Goal: Task Accomplishment & Management: Manage account settings

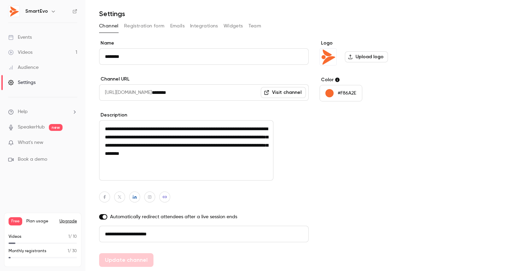
scroll to position [19, 0]
click at [36, 12] on h6 "SmartEvo" at bounding box center [36, 11] width 23 height 7
click at [51, 9] on icon "button" at bounding box center [53, 11] width 5 height 5
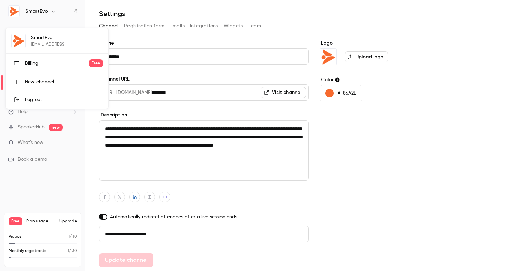
click at [39, 9] on div at bounding box center [262, 135] width 525 height 271
click at [201, 93] on input "********" at bounding box center [230, 92] width 157 height 16
click at [22, 39] on div "Events" at bounding box center [20, 37] width 24 height 7
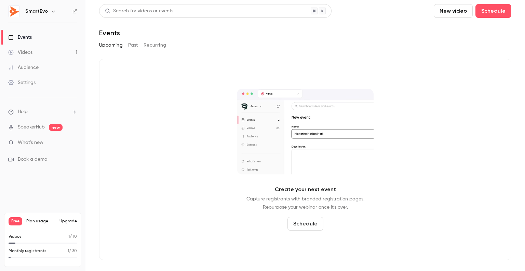
click at [30, 53] on div "Videos" at bounding box center [20, 52] width 24 height 7
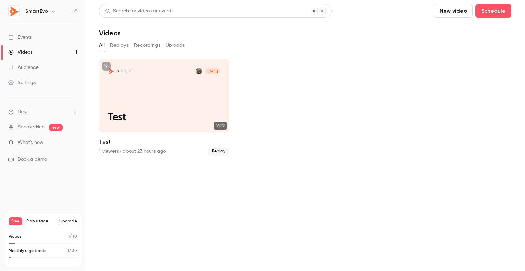
click at [51, 11] on icon "button" at bounding box center [53, 11] width 5 height 5
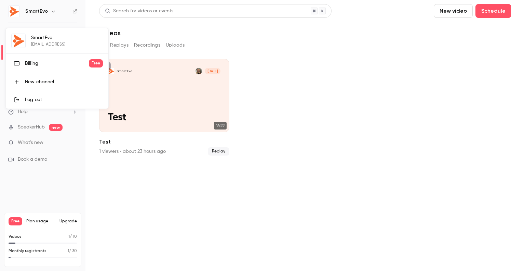
click at [74, 200] on div at bounding box center [262, 135] width 525 height 271
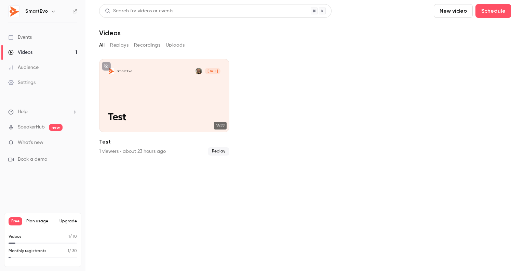
click at [34, 81] on div "Settings" at bounding box center [21, 82] width 27 height 7
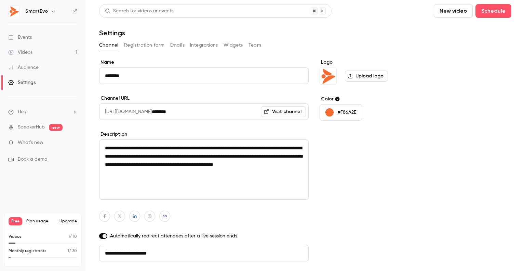
click at [161, 45] on button "Registration form" at bounding box center [144, 45] width 41 height 11
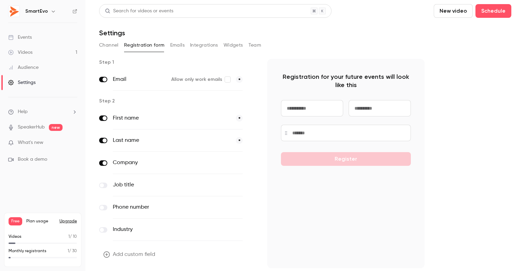
scroll to position [21, 0]
